Goal: Information Seeking & Learning: Learn about a topic

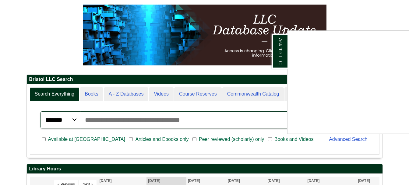
scroll to position [78, 0]
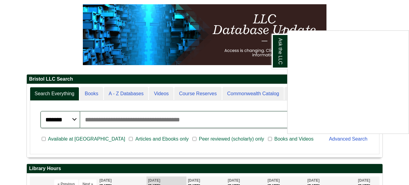
click at [122, 123] on div "Ask the LLC" at bounding box center [204, 92] width 409 height 185
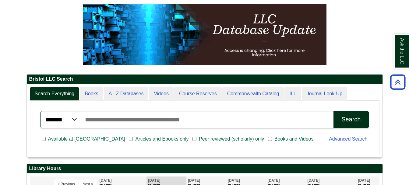
click at [133, 121] on input "Search articles, books, journals & more" at bounding box center [207, 119] width 254 height 17
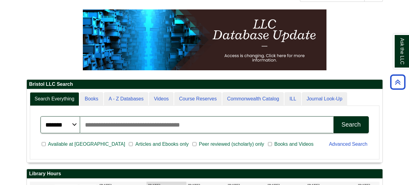
scroll to position [73, 355]
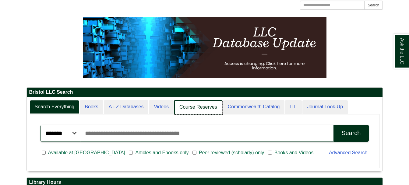
scroll to position [74, 355]
click at [199, 107] on link "Course Reserves" at bounding box center [198, 107] width 48 height 14
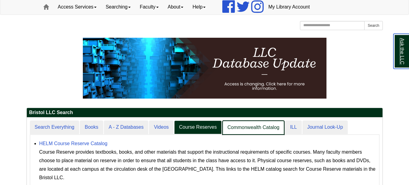
scroll to position [3, 3]
click at [271, 133] on link "Commonwealth Catalog" at bounding box center [253, 128] width 62 height 14
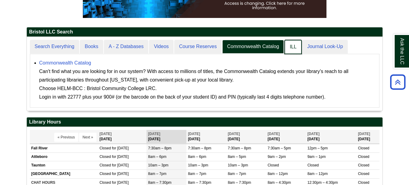
click at [293, 48] on link "ILL" at bounding box center [292, 47] width 17 height 14
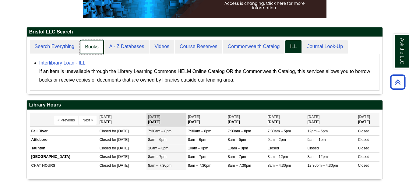
click at [100, 50] on link "Books" at bounding box center [92, 47] width 24 height 14
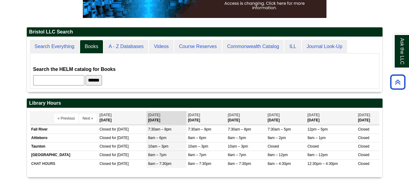
click at [68, 79] on input "text" at bounding box center [58, 80] width 51 height 10
